Goal: Task Accomplishment & Management: Use online tool/utility

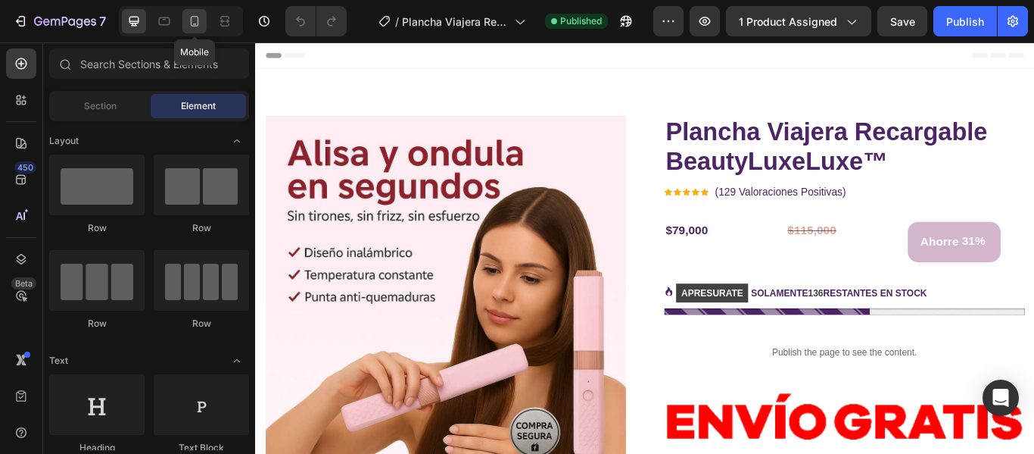
click at [191, 16] on icon at bounding box center [194, 21] width 15 height 15
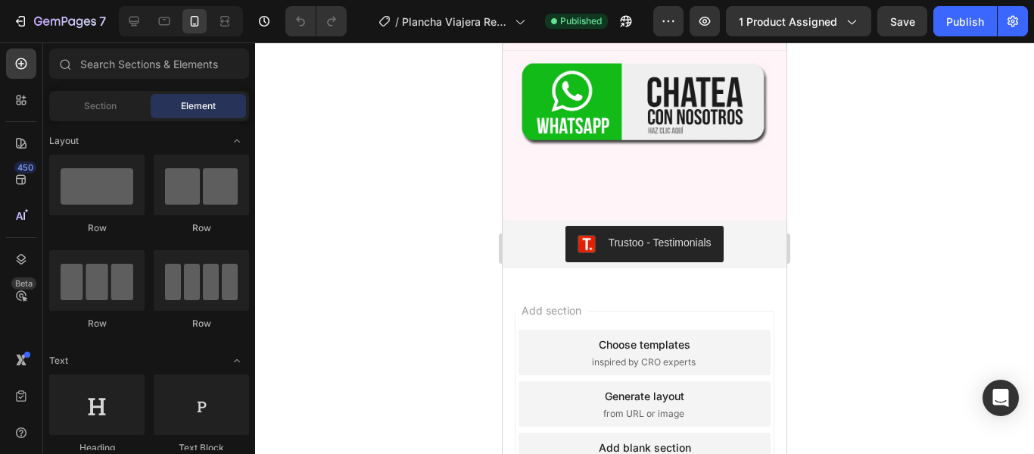
scroll to position [10413, 0]
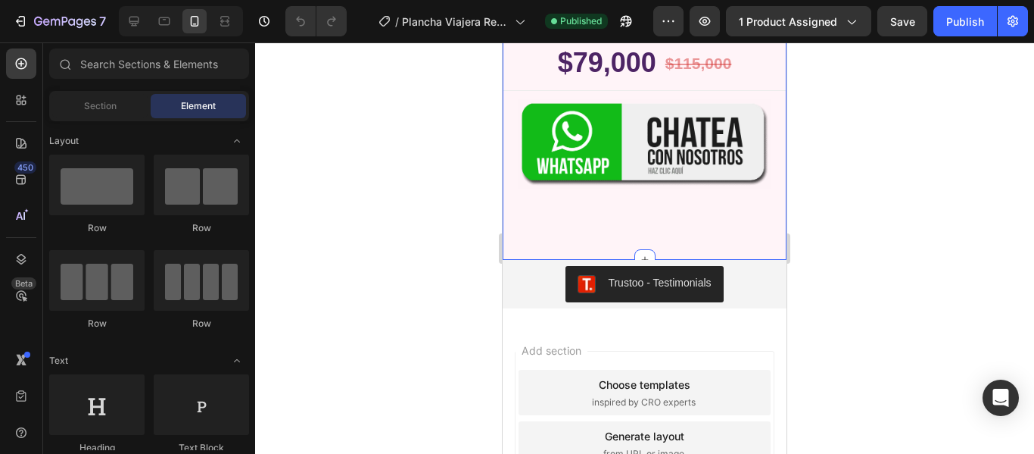
click at [662, 152] on img at bounding box center [645, 143] width 254 height 90
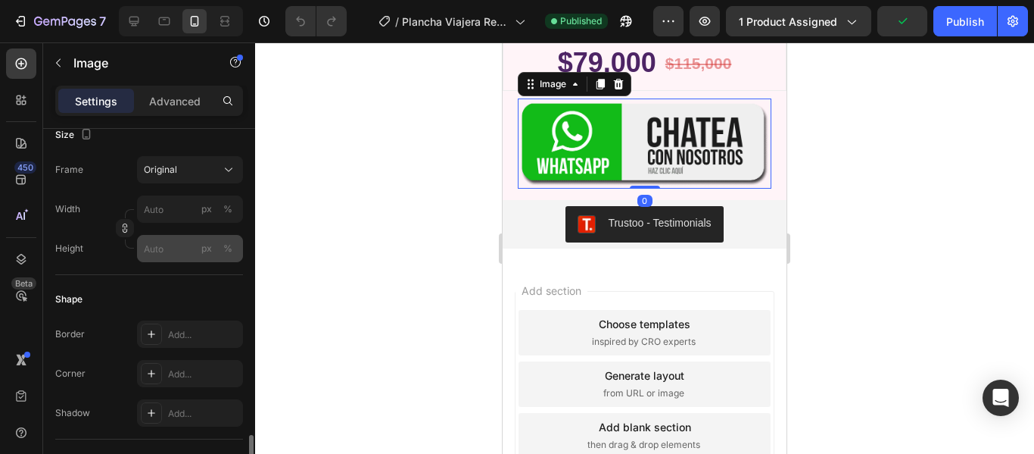
scroll to position [606, 0]
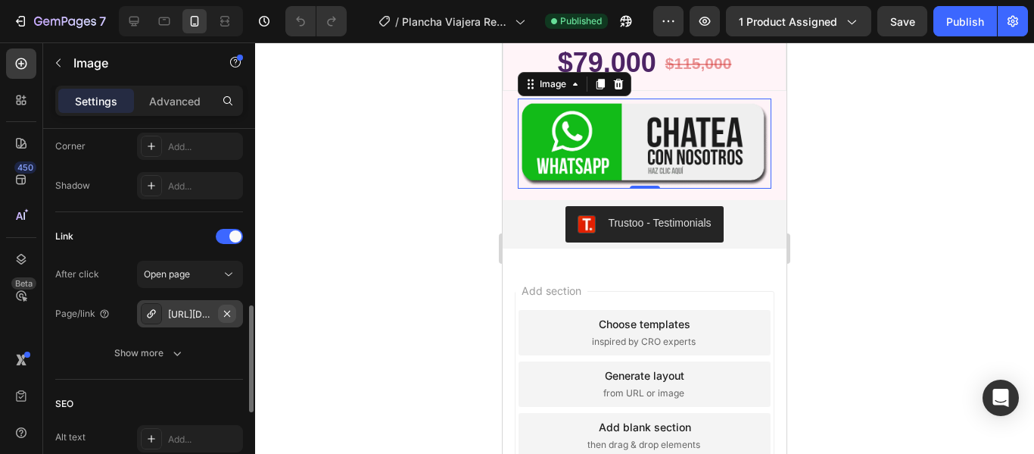
click at [224, 315] on icon "button" at bounding box center [227, 313] width 12 height 12
click at [148, 311] on icon at bounding box center [151, 313] width 12 height 12
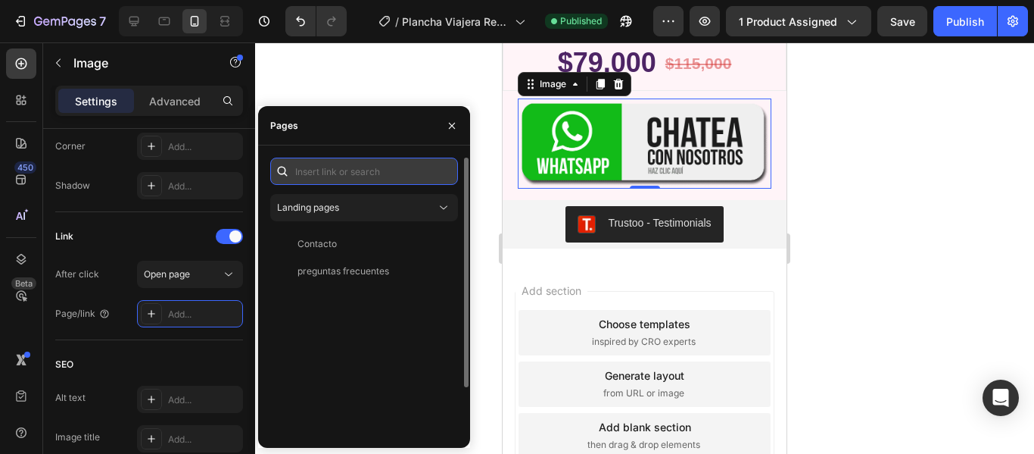
click at [344, 173] on input "text" at bounding box center [364, 170] width 188 height 27
paste input "[URL][DOMAIN_NAME]"
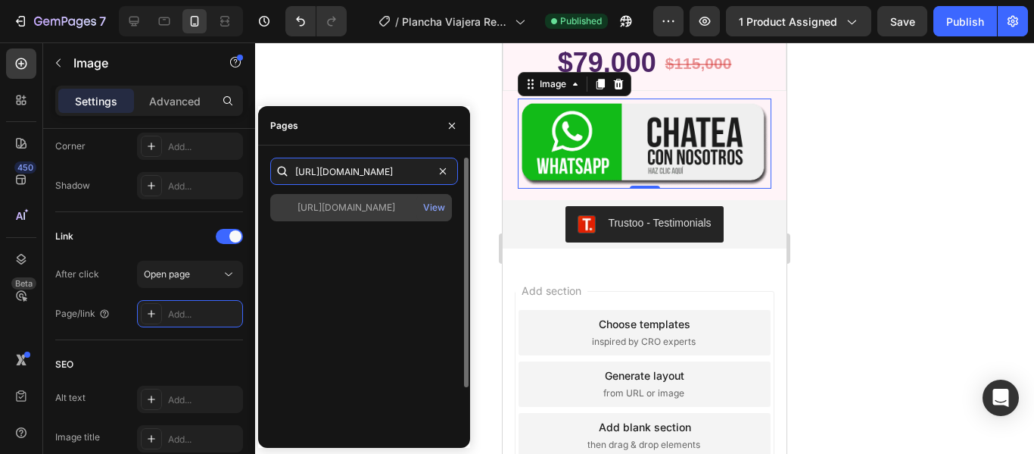
type input "[URL][DOMAIN_NAME]"
click at [374, 210] on div "[URL][DOMAIN_NAME]" at bounding box center [347, 208] width 98 height 14
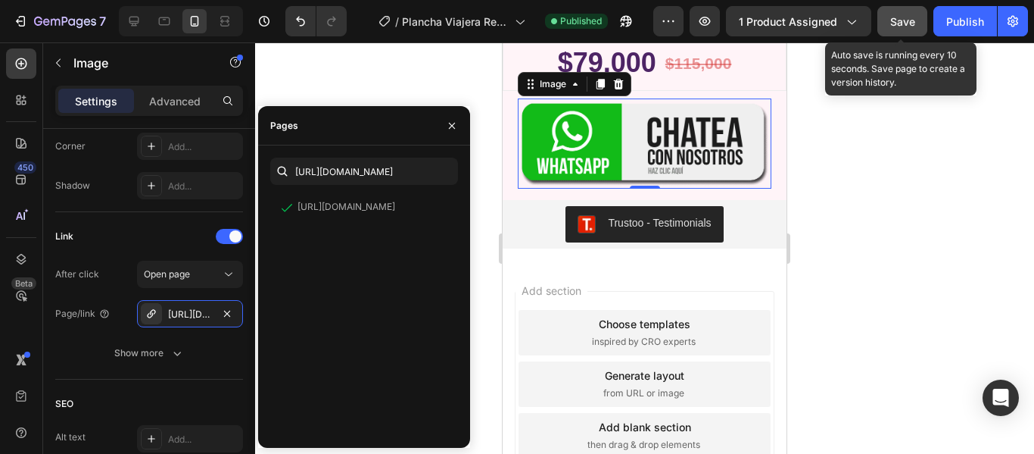
click at [907, 11] on button "Save" at bounding box center [903, 21] width 50 height 30
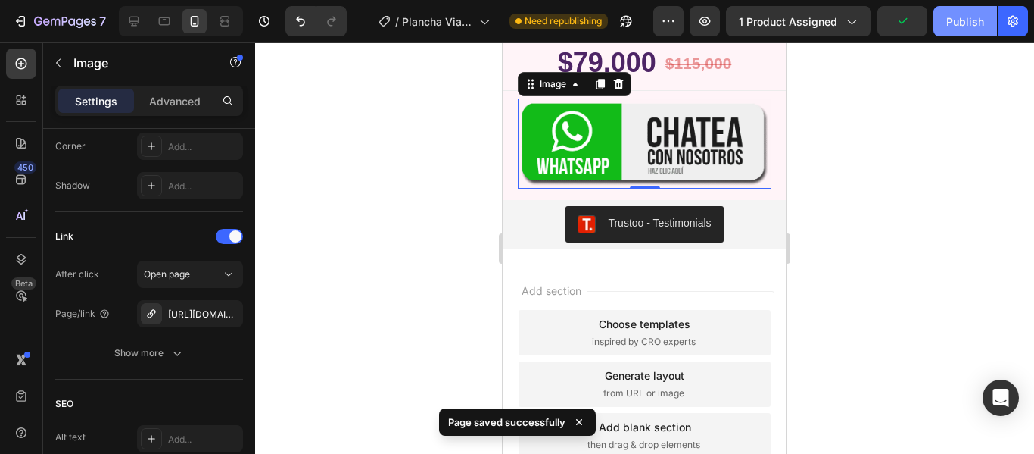
click at [950, 18] on div "Publish" at bounding box center [965, 22] width 38 height 16
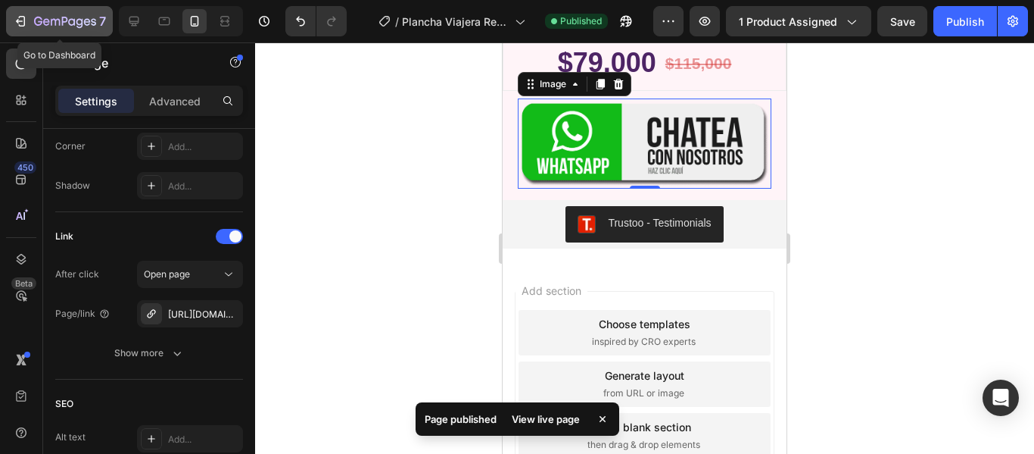
click at [40, 31] on button "7" at bounding box center [59, 21] width 107 height 30
